Goal: Check status: Check status

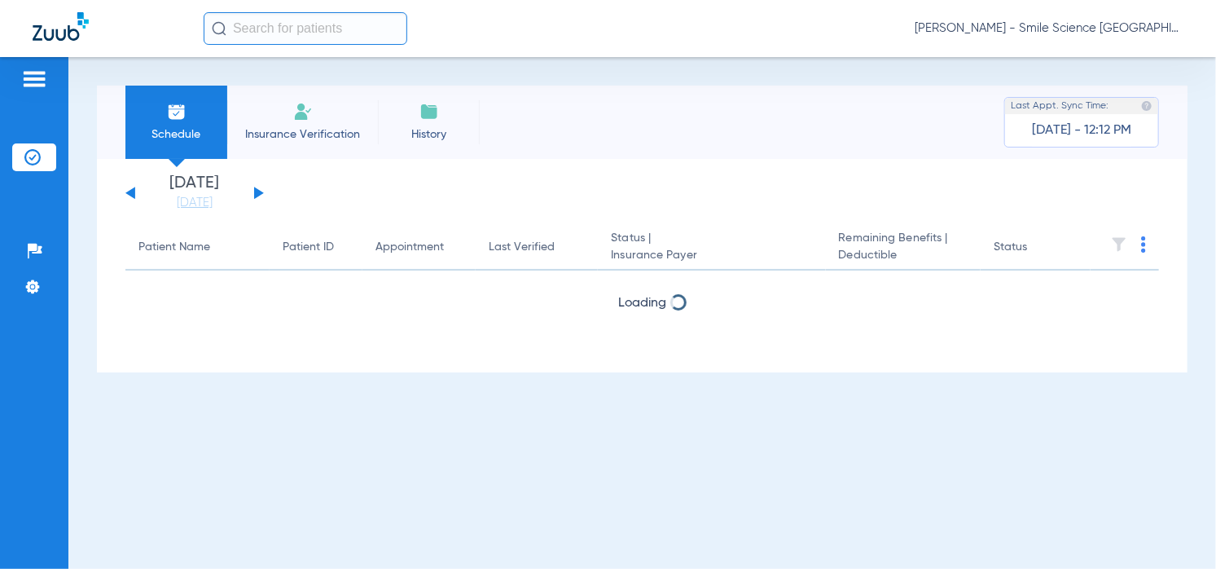
click at [261, 189] on div "[DATE] [DATE] [DATE] [DATE] [DATE] [DATE] [DATE] [DATE] [DATE] [DATE] [DATE] [D…" at bounding box center [194, 193] width 138 height 36
click at [258, 190] on div "[DATE] [DATE] [DATE] [DATE] [DATE] [DATE] [DATE] [DATE] [DATE] [DATE] [DATE] [D…" at bounding box center [194, 193] width 138 height 36
click at [249, 191] on div "[DATE] [DATE] [DATE] [DATE] [DATE] [DATE] [DATE] [DATE] [DATE] [DATE] [DATE] [D…" at bounding box center [194, 193] width 138 height 36
click at [254, 190] on button at bounding box center [259, 193] width 10 height 12
click at [255, 188] on button at bounding box center [259, 193] width 10 height 12
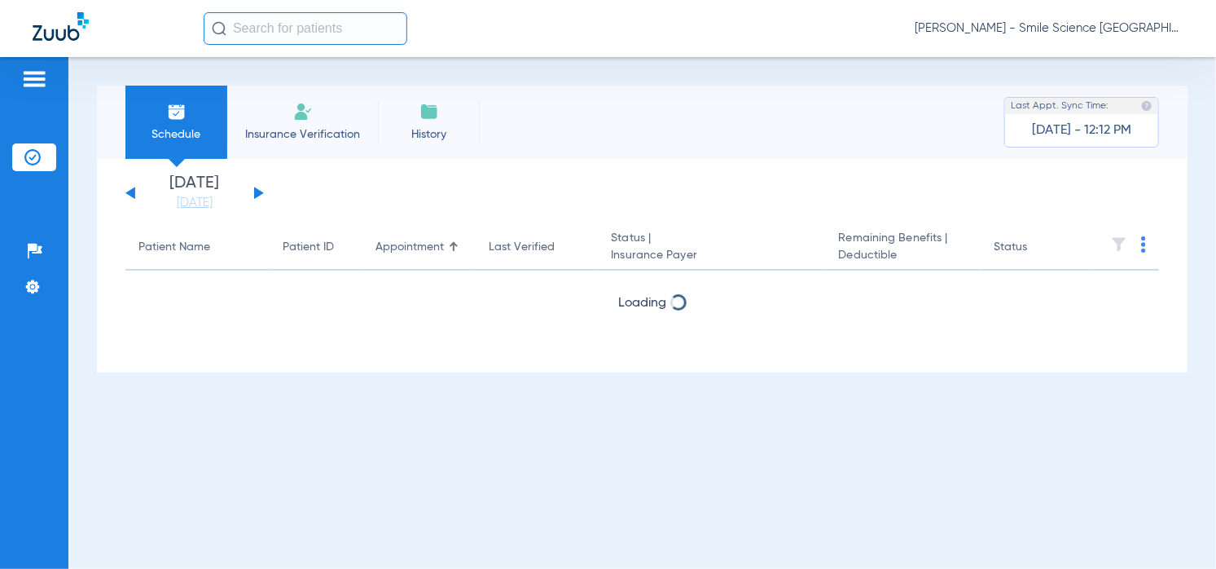
click at [255, 188] on button at bounding box center [259, 193] width 10 height 12
click at [256, 188] on button at bounding box center [259, 193] width 10 height 12
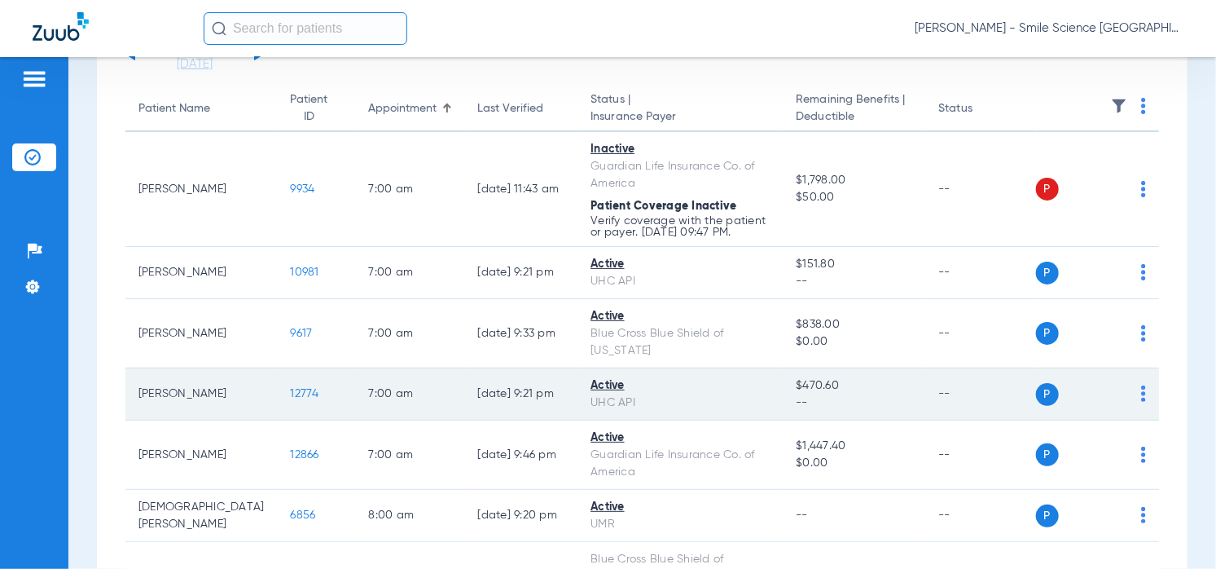
scroll to position [147, 0]
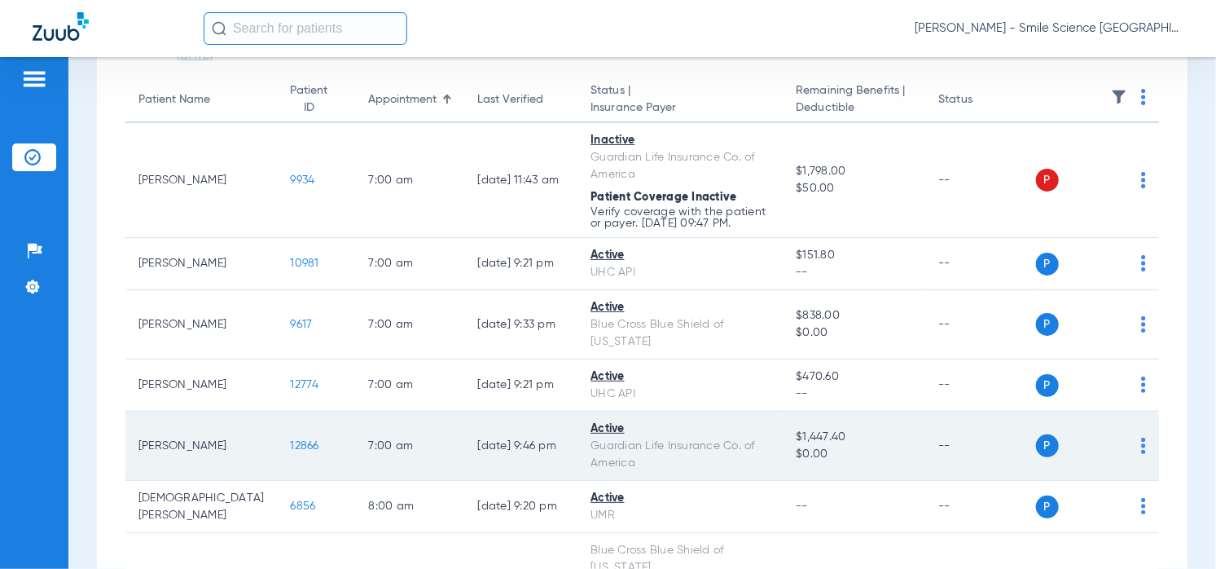
click at [291, 440] on span "12866" at bounding box center [305, 445] width 29 height 11
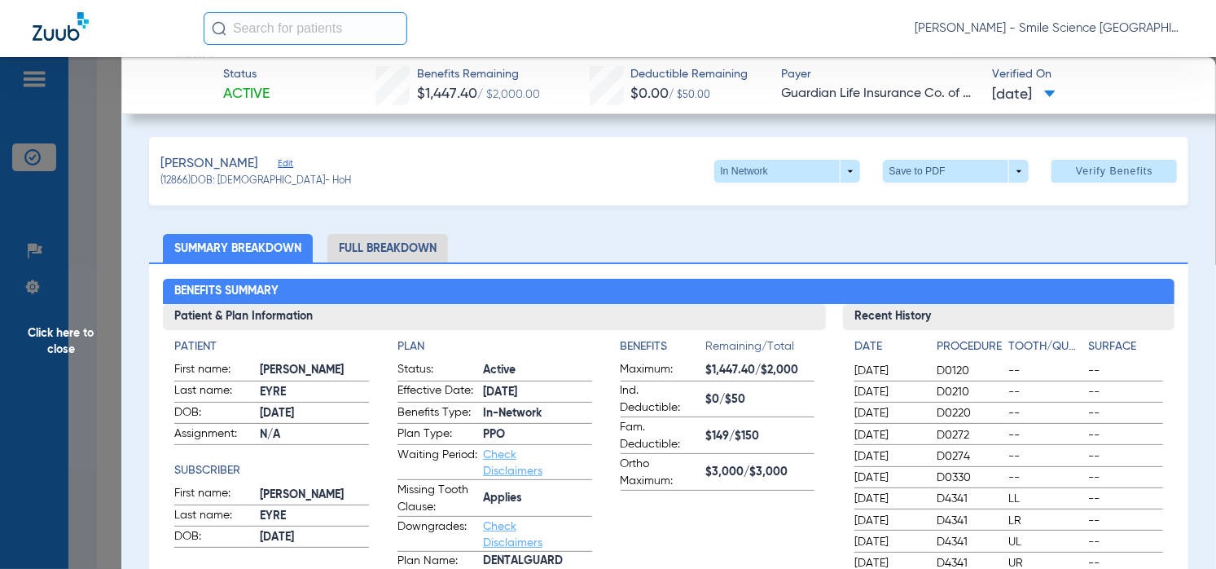
click at [437, 240] on li "Full Breakdown" at bounding box center [387, 248] width 121 height 29
